Goal: Transaction & Acquisition: Purchase product/service

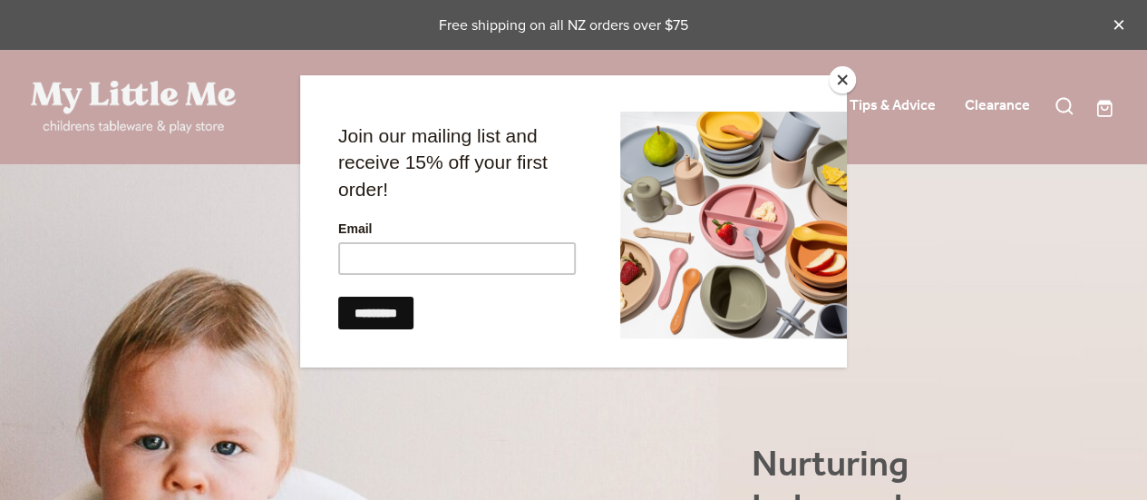
click at [838, 86] on button "Close" at bounding box center [842, 79] width 27 height 27
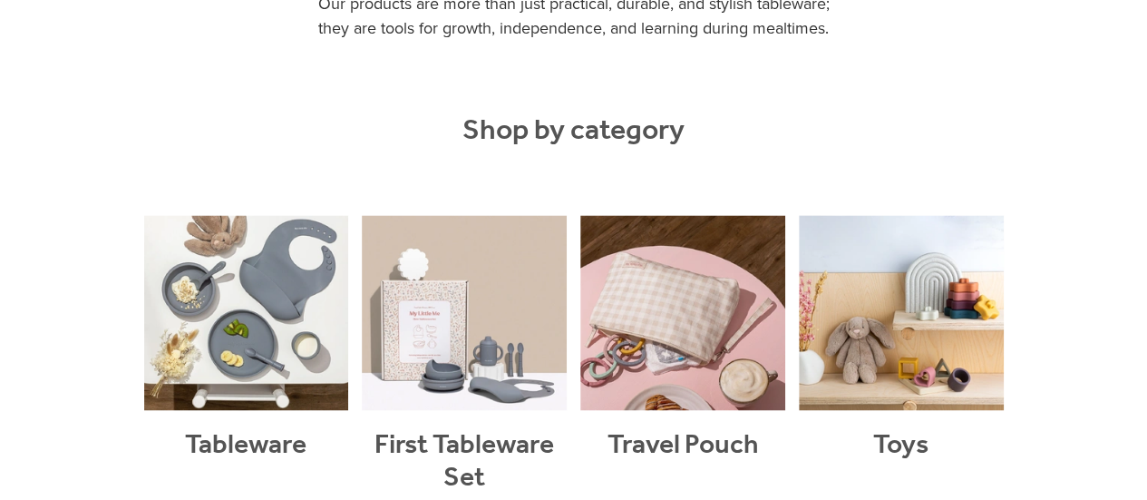
scroll to position [1256, 0]
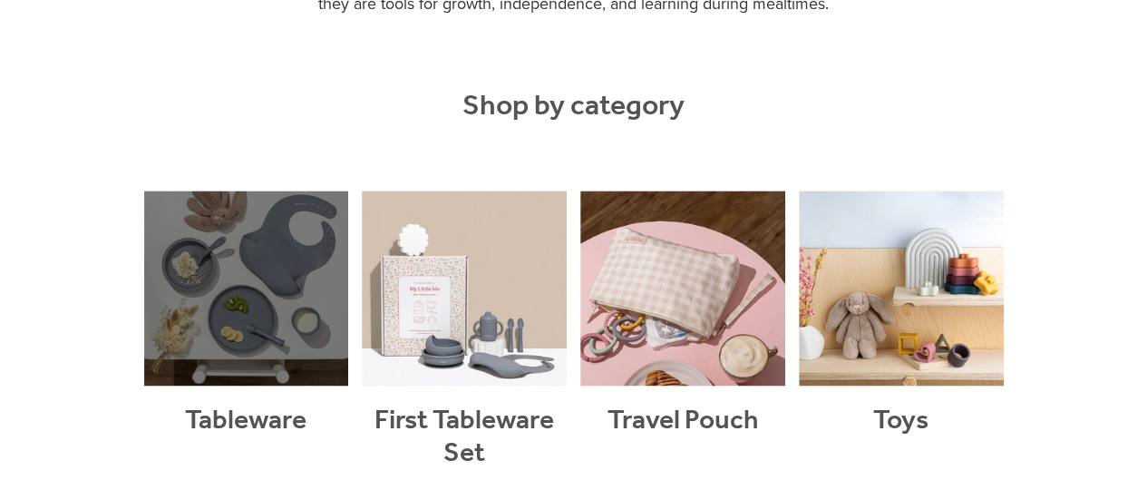
click at [291, 260] on link at bounding box center [246, 348] width 205 height 316
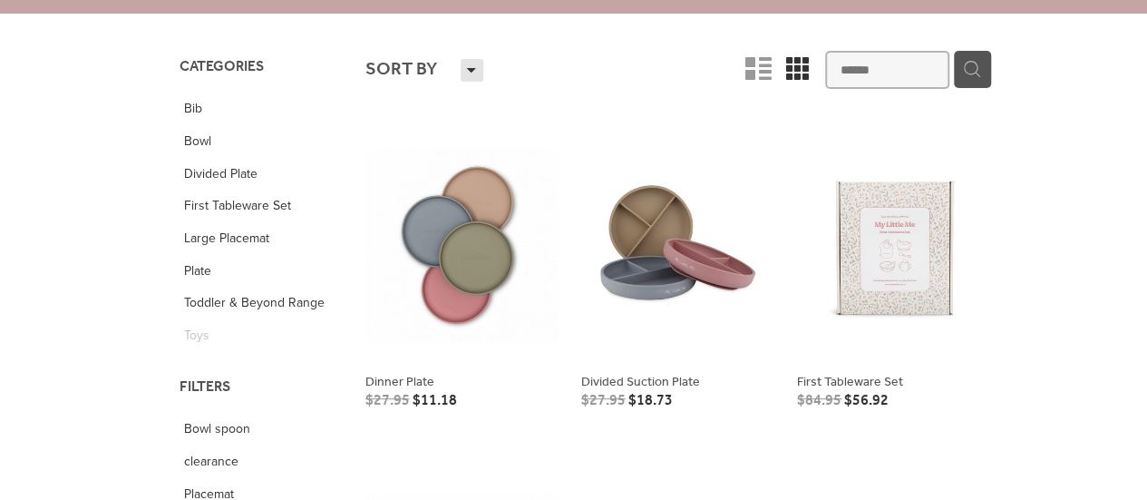
scroll to position [157, 0]
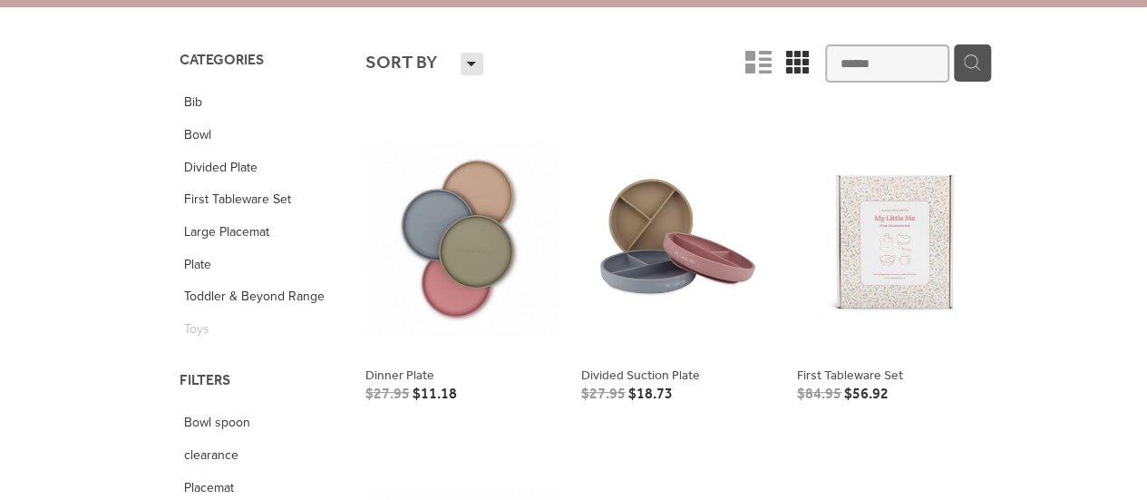
click at [682, 293] on link at bounding box center [677, 267] width 193 height 298
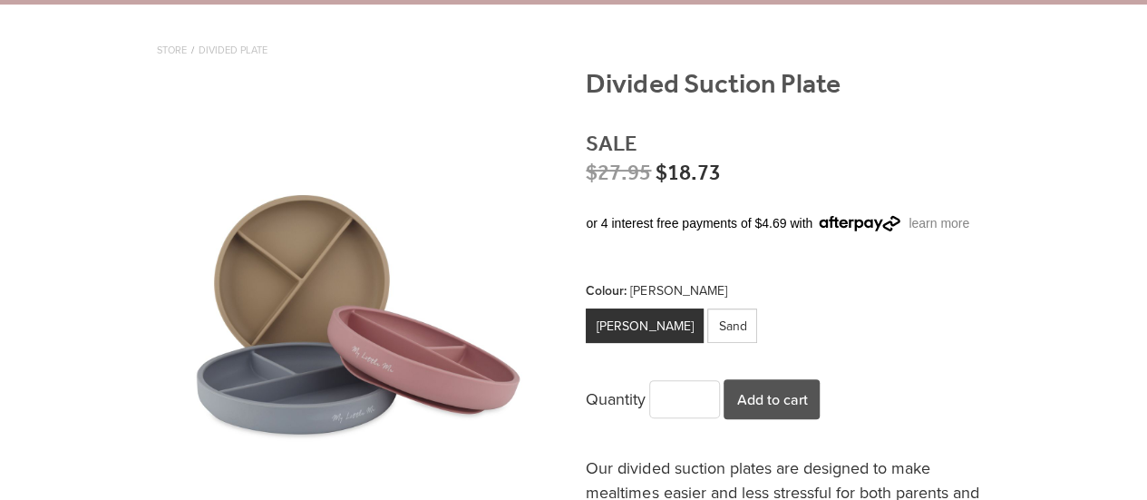
scroll to position [194, 0]
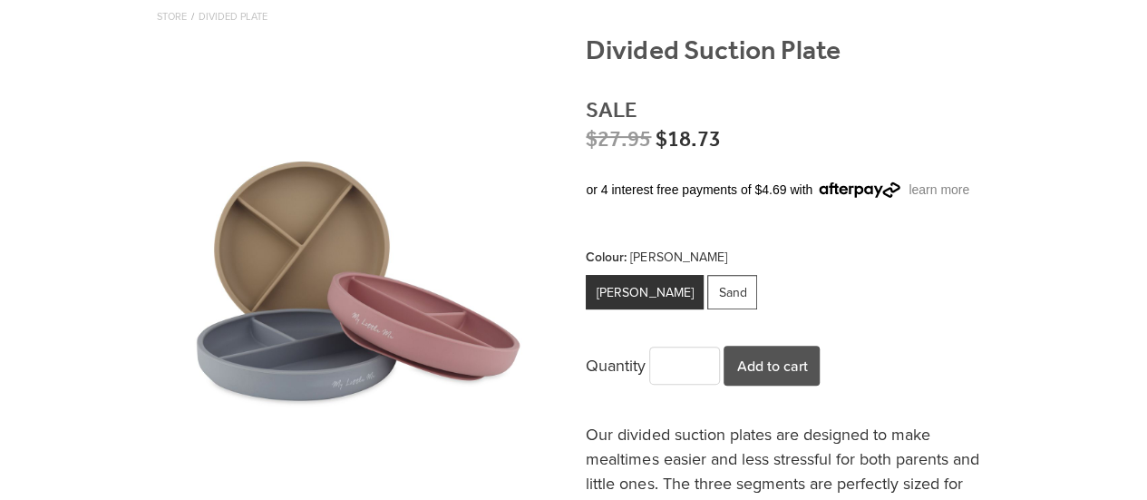
click at [707, 304] on div "Sand" at bounding box center [732, 292] width 50 height 34
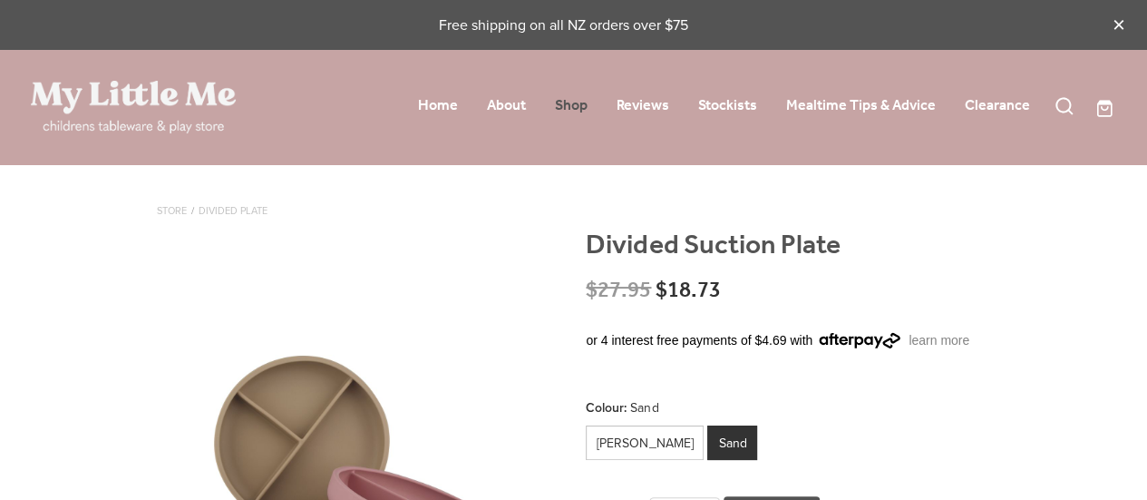
click at [589, 112] on div "Home About Shop Reviews" at bounding box center [649, 107] width 764 height 32
click at [566, 99] on link "Shop" at bounding box center [571, 106] width 33 height 28
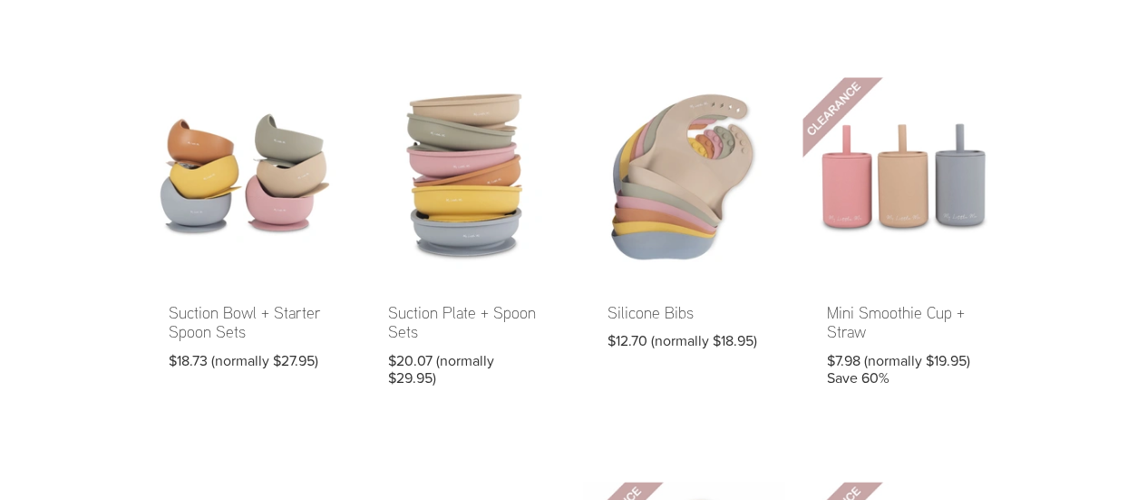
scroll to position [516, 0]
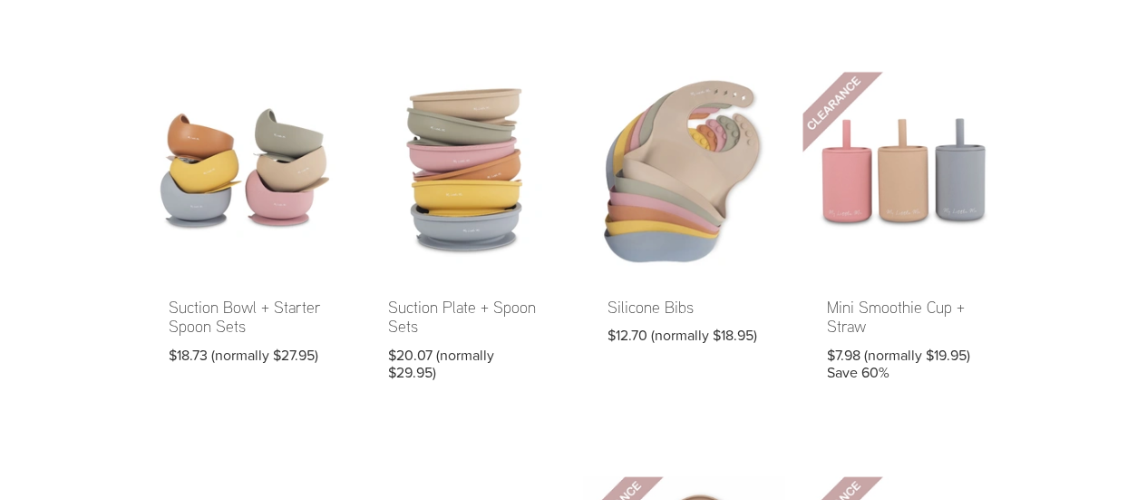
click at [686, 200] on link at bounding box center [683, 239] width 201 height 334
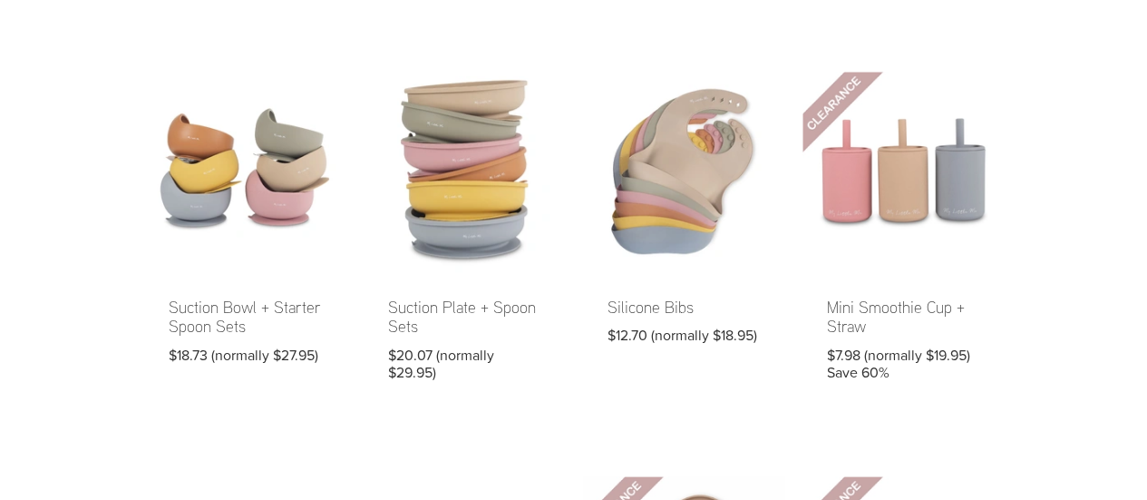
click at [414, 156] on link at bounding box center [464, 239] width 201 height 334
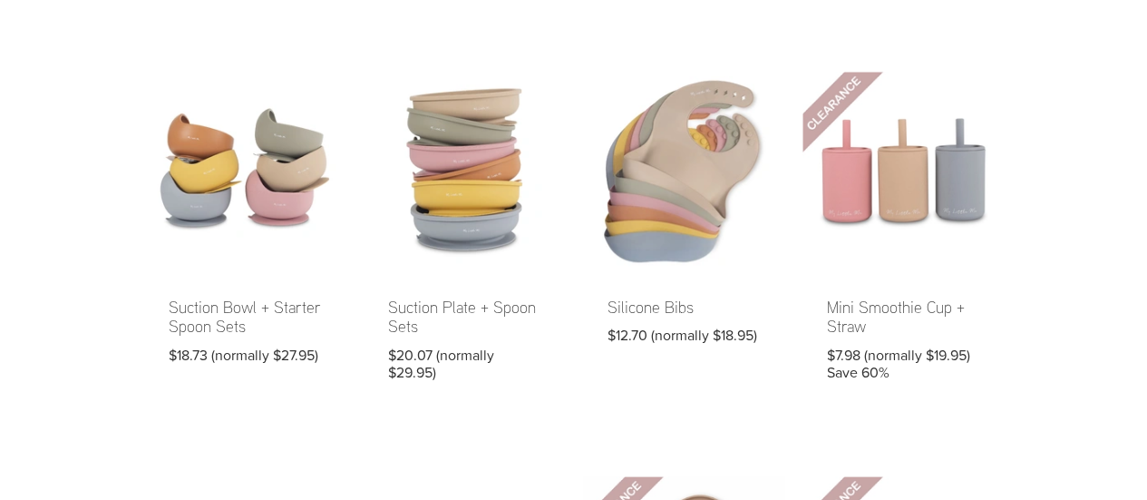
click at [296, 108] on link at bounding box center [244, 239] width 201 height 334
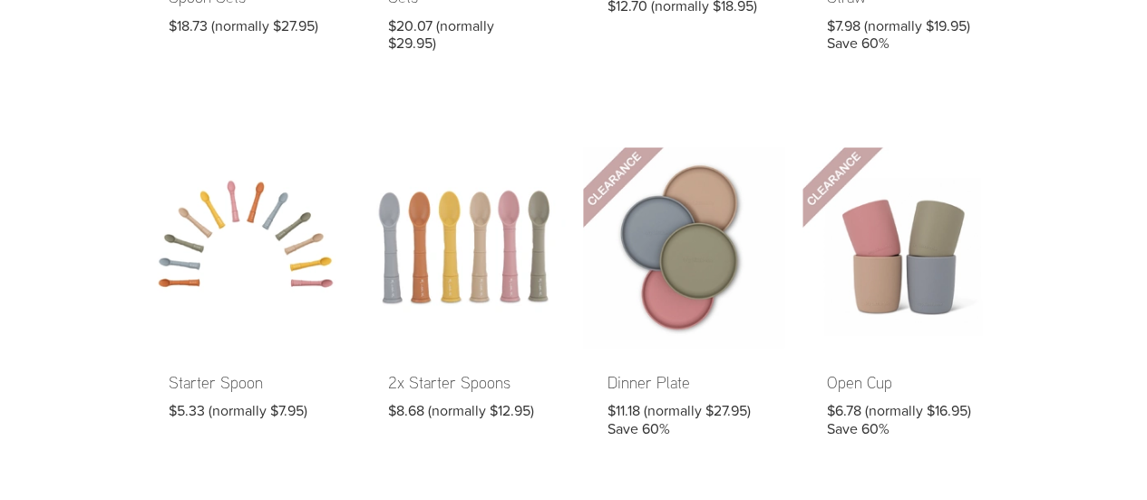
scroll to position [871, 0]
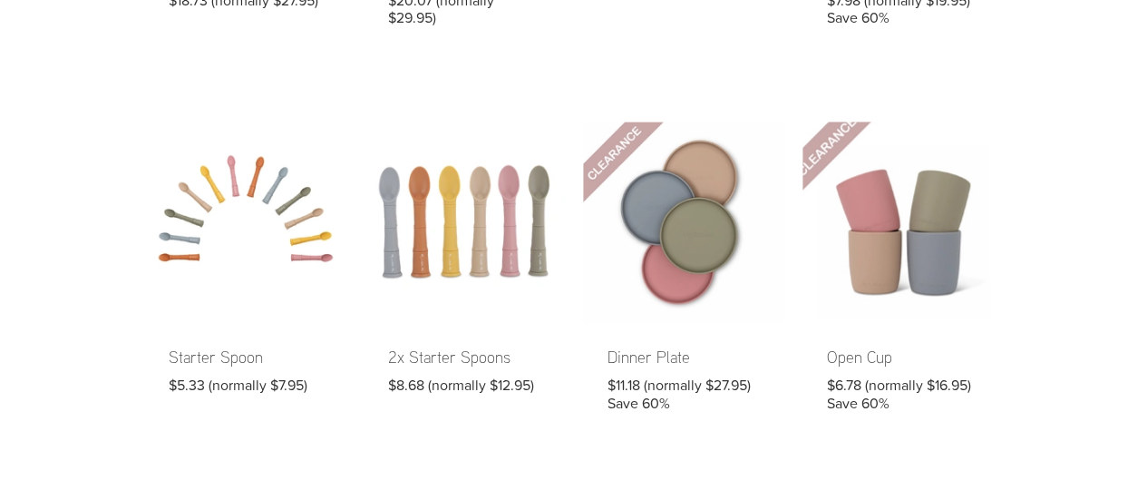
click at [937, 264] on link at bounding box center [903, 279] width 201 height 315
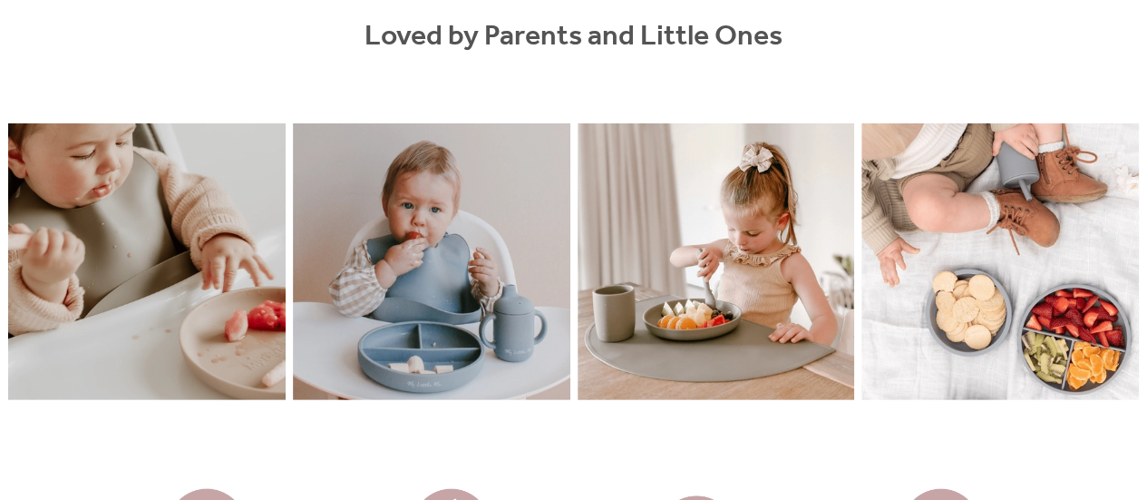
scroll to position [2537, 0]
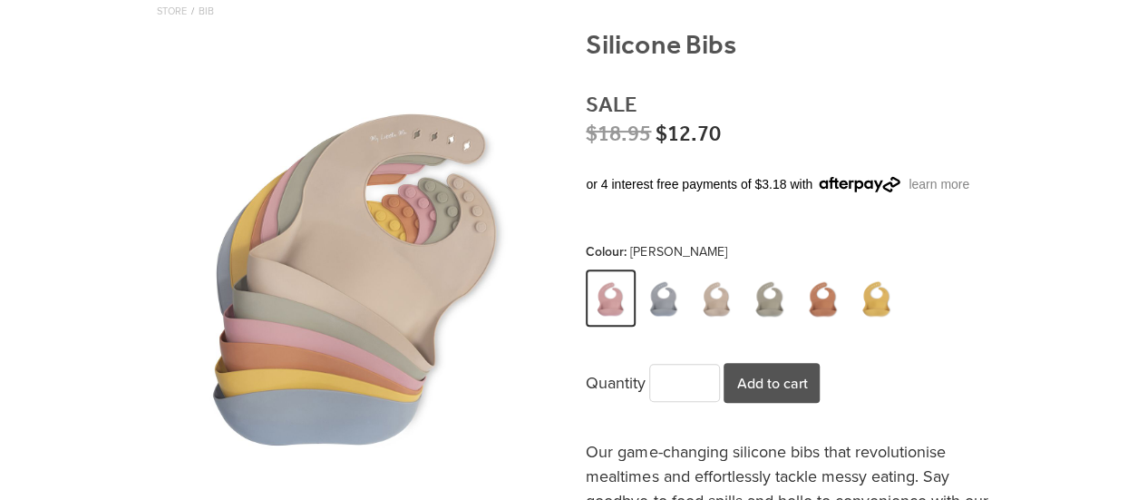
scroll to position [207, 0]
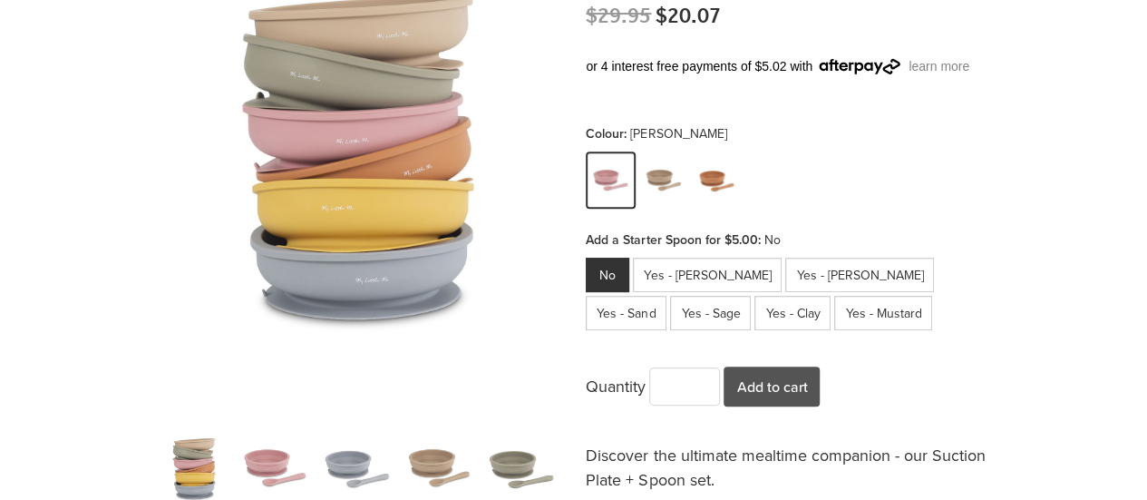
scroll to position [329, 0]
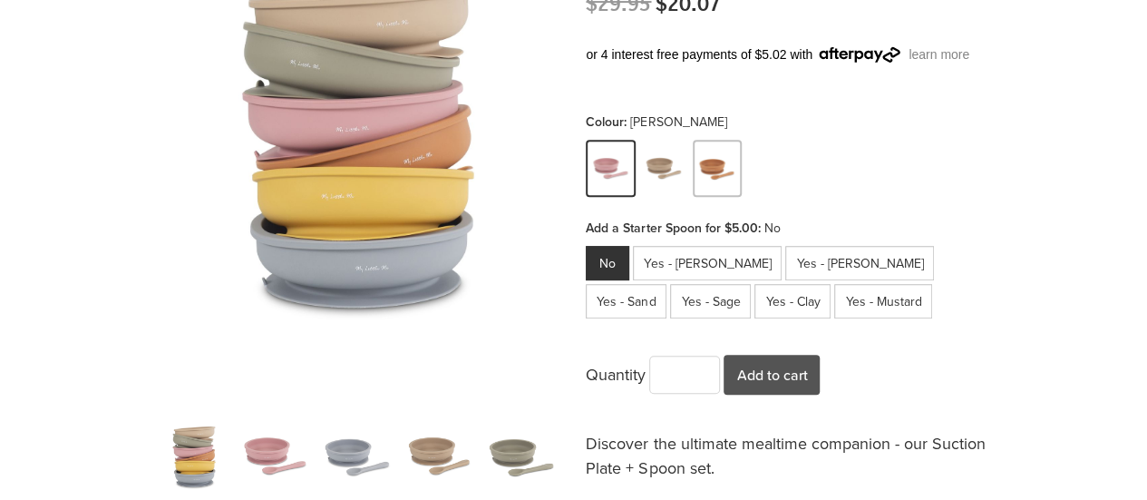
click at [724, 170] on img at bounding box center [717, 169] width 43 height 53
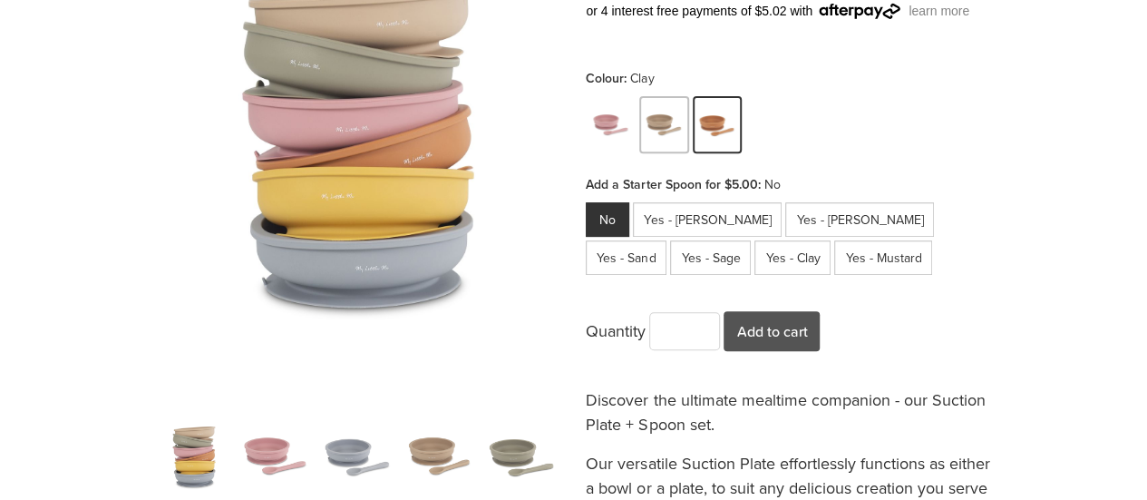
click at [675, 138] on img at bounding box center [664, 126] width 43 height 53
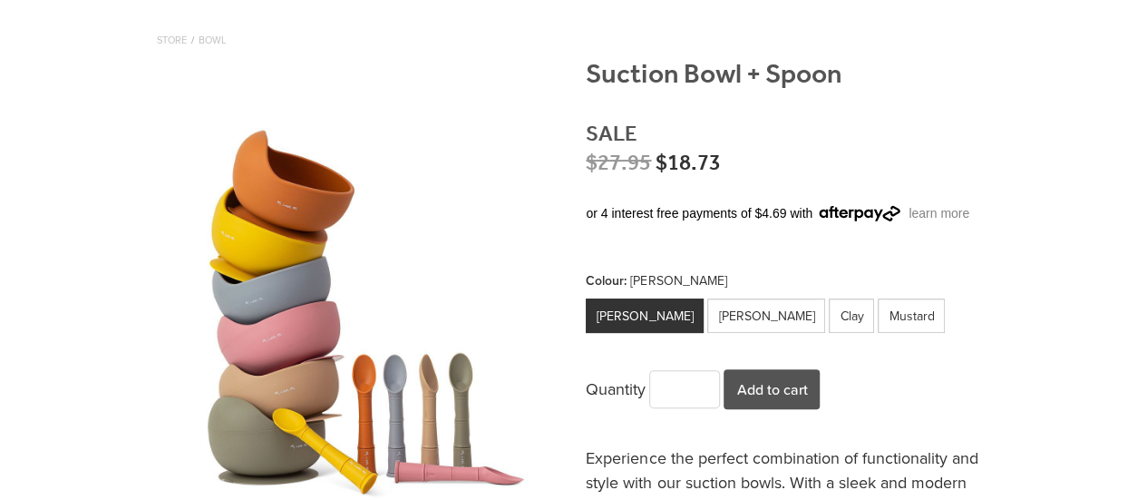
scroll to position [174, 0]
